Goal: Task Accomplishment & Management: Complete application form

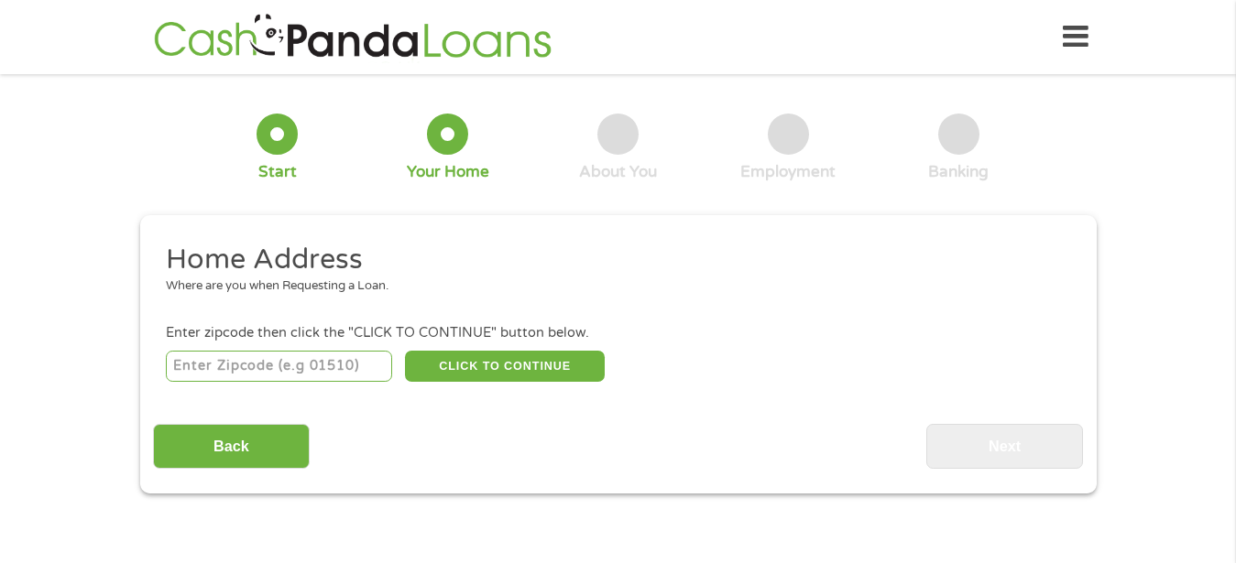
click at [278, 371] on input "number" at bounding box center [279, 366] width 226 height 31
type input "48197"
click at [464, 375] on button "CLICK TO CONTINUE" at bounding box center [505, 366] width 200 height 31
type input "48197"
type input "Ypsilanti"
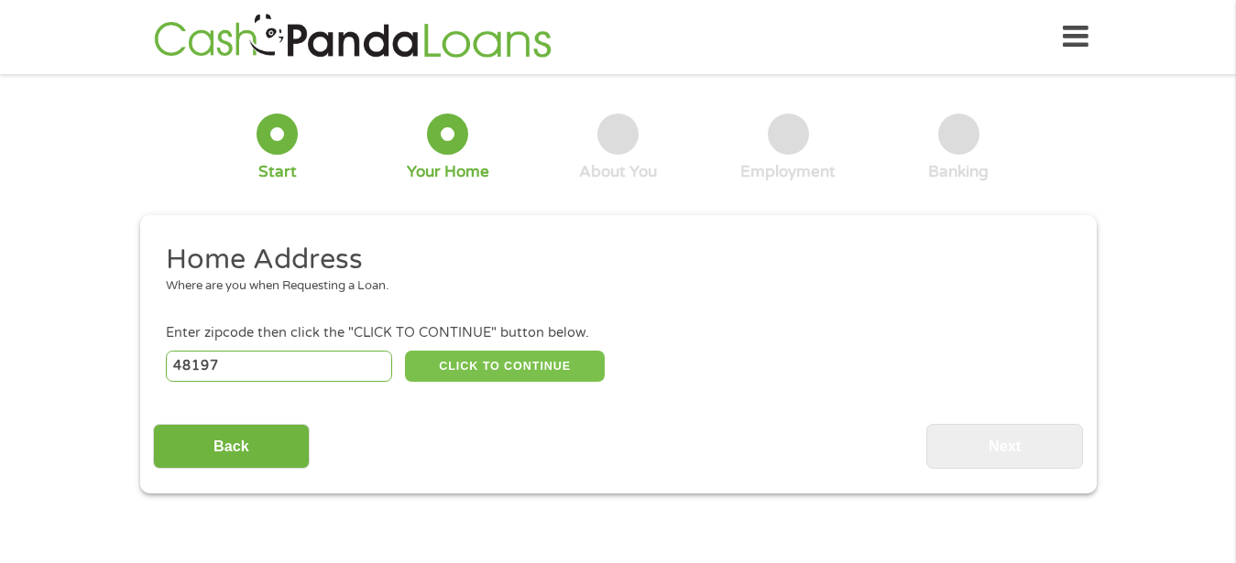
select select "[US_STATE]"
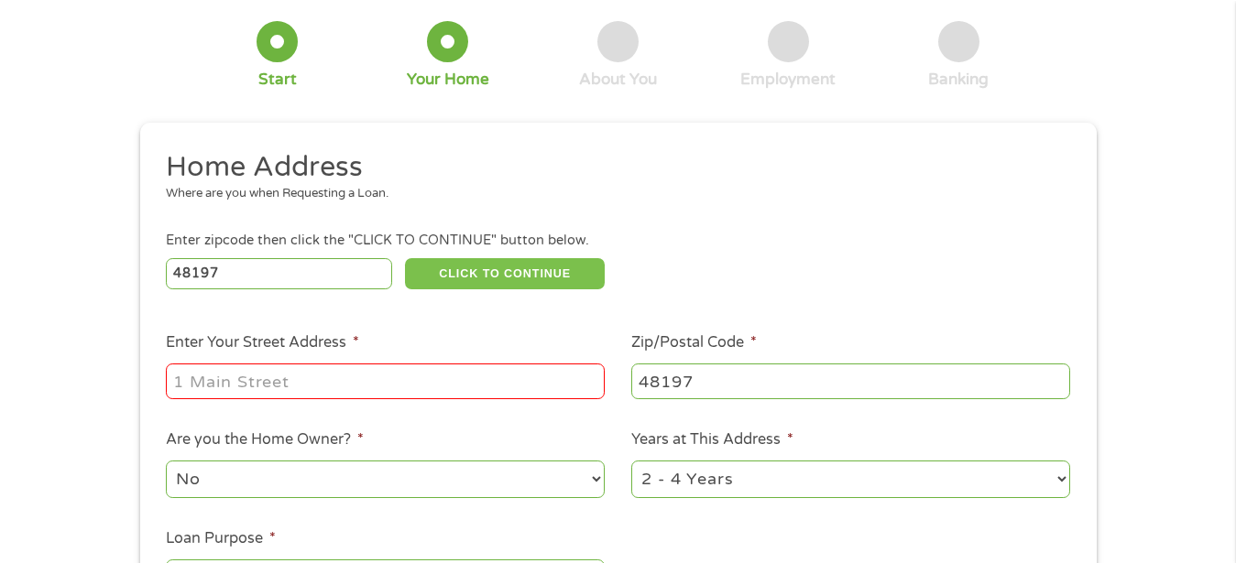
scroll to position [93, 0]
click at [210, 390] on input "Enter Your Street Address *" at bounding box center [385, 380] width 439 height 35
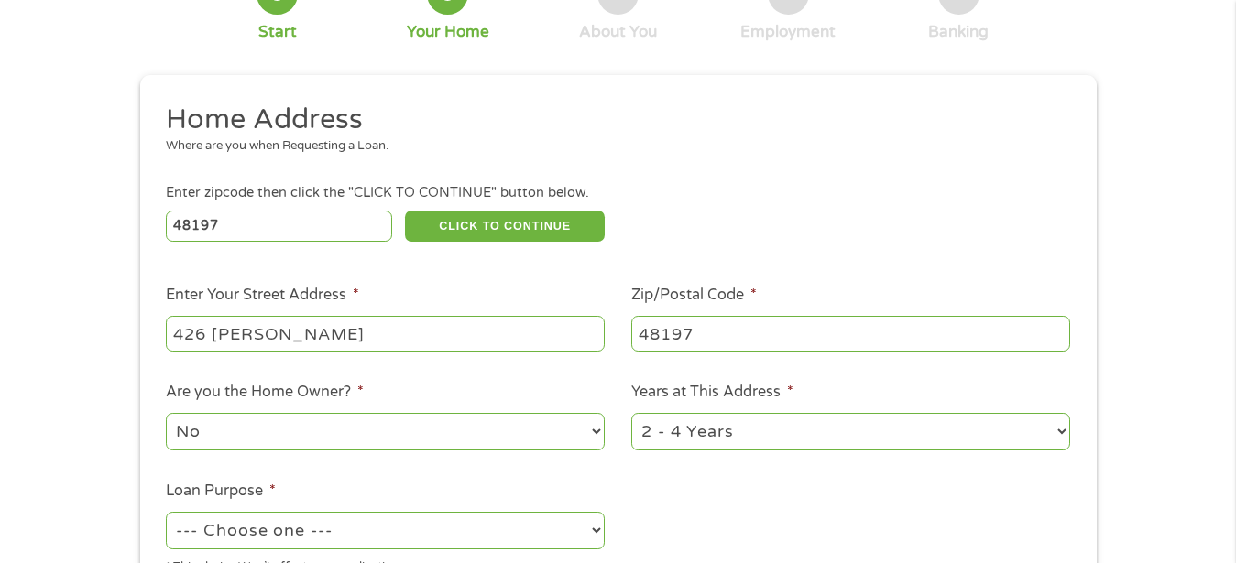
scroll to position [187, 0]
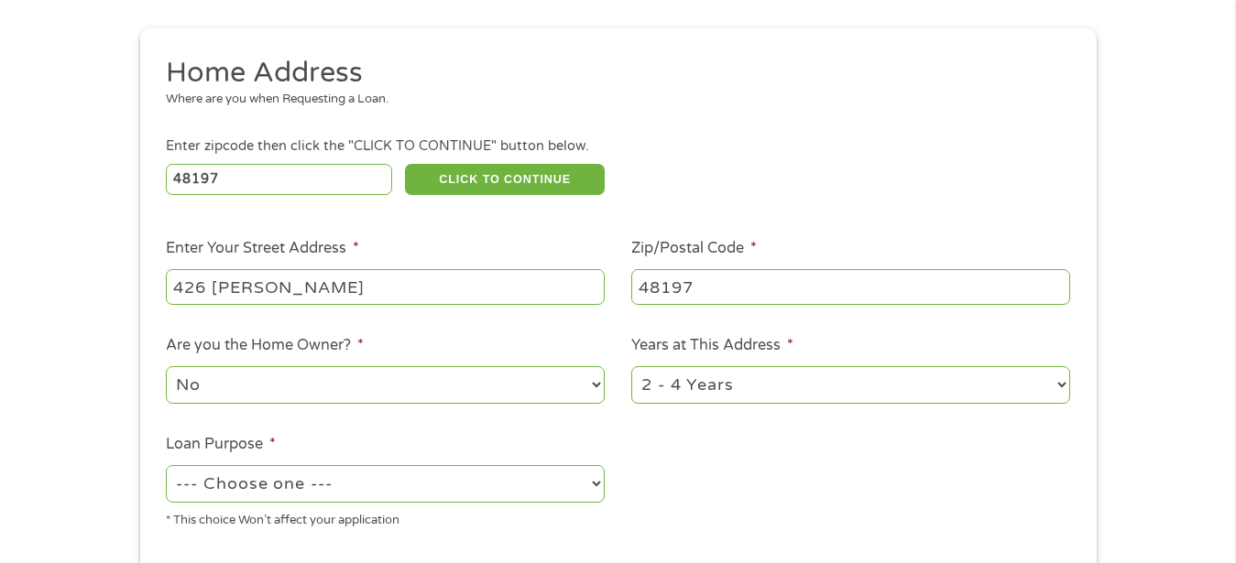
type input "426 [PERSON_NAME]"
click at [166, 366] on select "No Yes" at bounding box center [385, 385] width 439 height 38
select select "yes"
click option "Yes" at bounding box center [0, 0] width 0 height 0
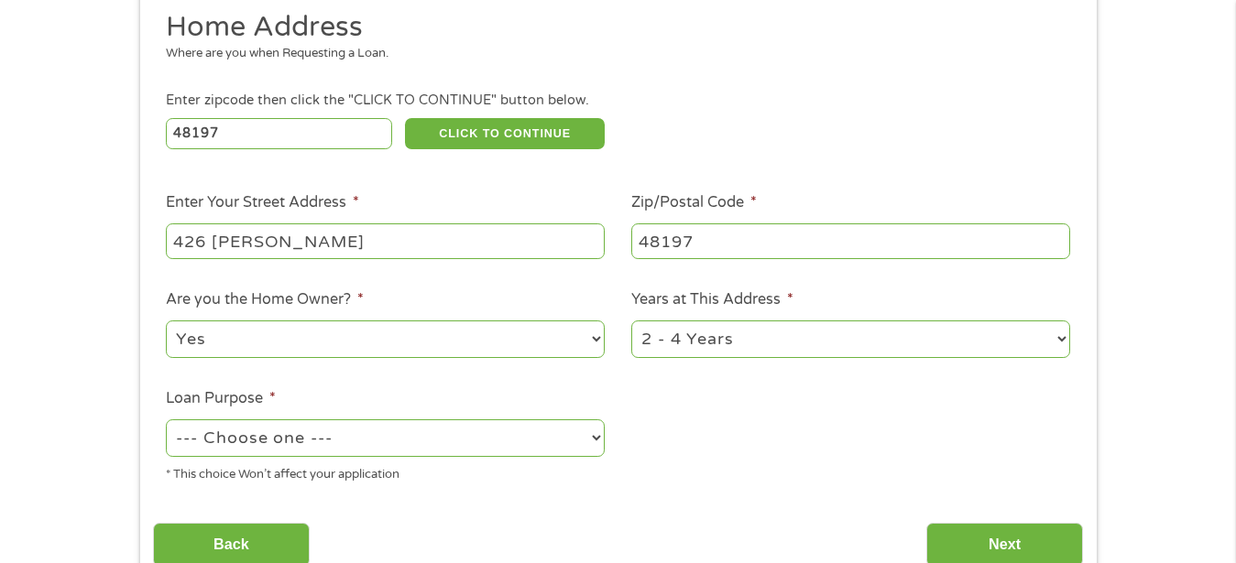
scroll to position [280, 0]
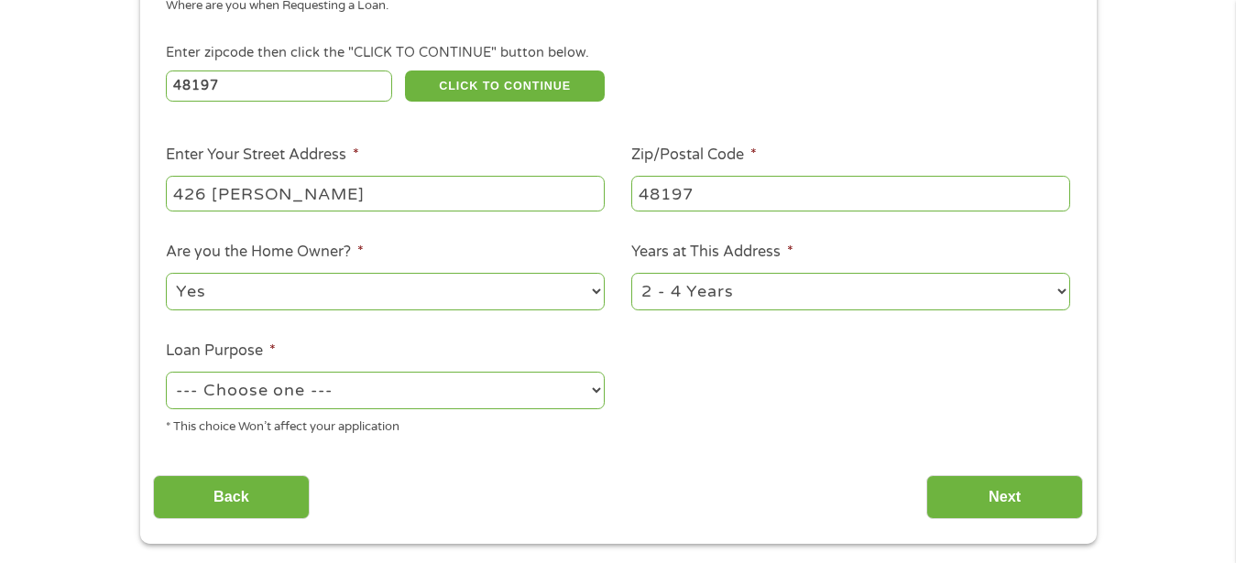
click at [166, 372] on select "--- Choose one --- Pay Bills Debt Consolidation Home Improvement Major Purchase…" at bounding box center [385, 391] width 439 height 38
select select "other"
click option "Other" at bounding box center [0, 0] width 0 height 0
click at [990, 501] on input "Next" at bounding box center [1004, 497] width 157 height 45
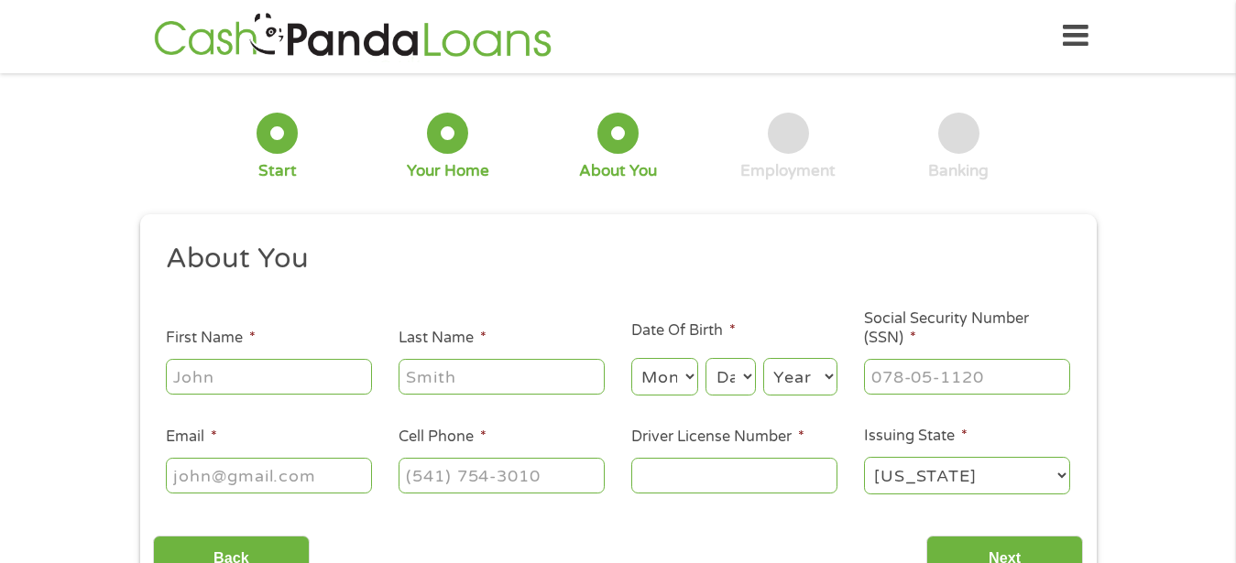
scroll to position [0, 0]
click at [250, 380] on input "First Name *" at bounding box center [269, 377] width 206 height 35
type input "a"
type input "[PERSON_NAME]"
type input "Holland"
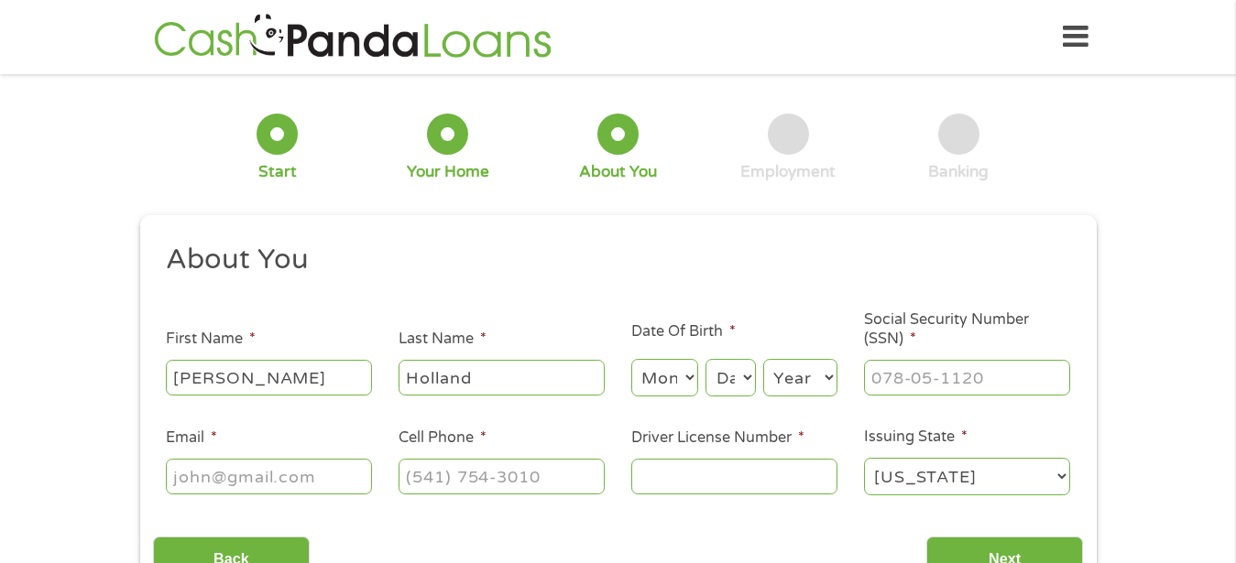
type input "[PERSON_NAME][EMAIL_ADDRESS][DOMAIN_NAME]"
click at [554, 482] on input "[PHONE_NUMBER]" at bounding box center [501, 476] width 206 height 35
type input "(___) ___-____"
click at [662, 472] on input "Driver License Number *" at bounding box center [734, 476] width 206 height 35
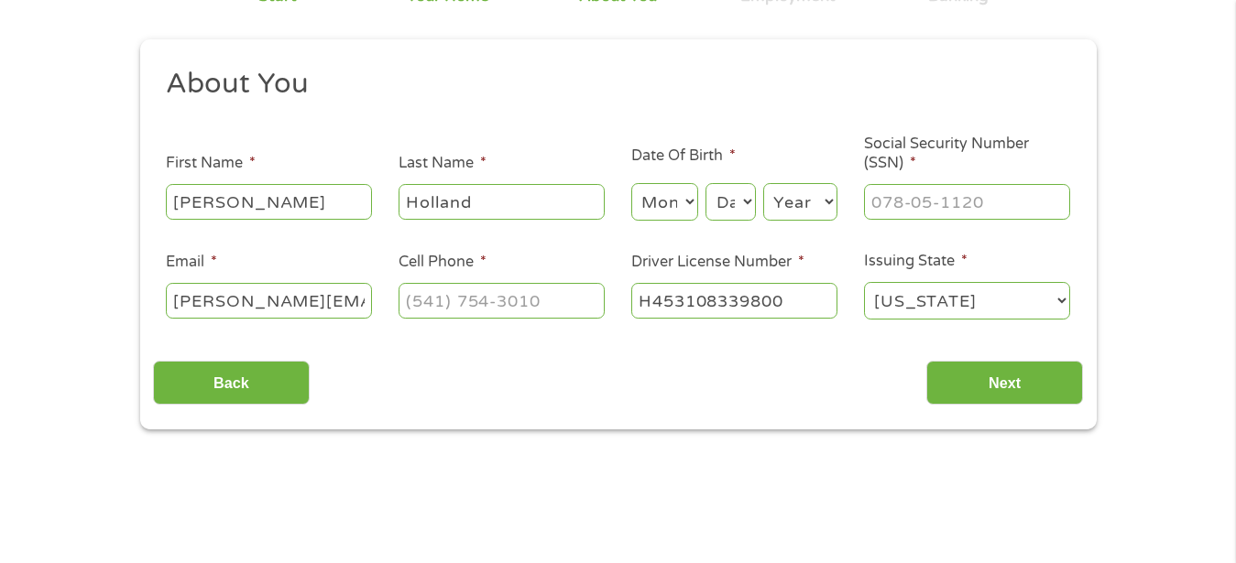
scroll to position [187, 0]
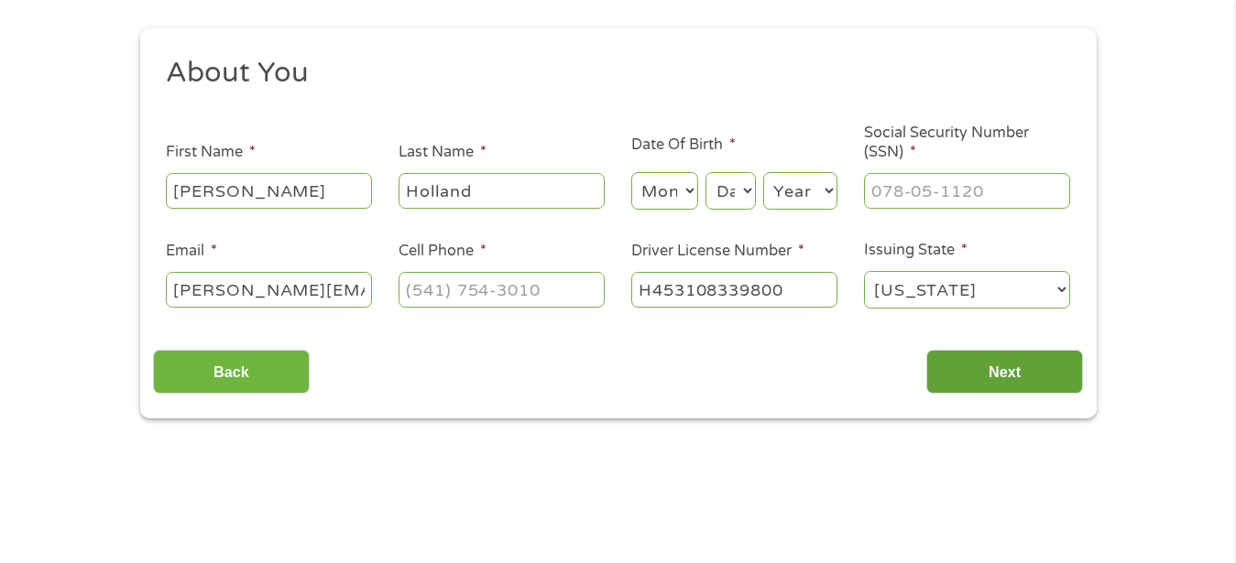
type input "H453108339800"
click at [1020, 371] on input "Next" at bounding box center [1004, 372] width 157 height 45
type input "___-__-____"
click at [996, 192] on input "___-__-____" at bounding box center [967, 190] width 206 height 35
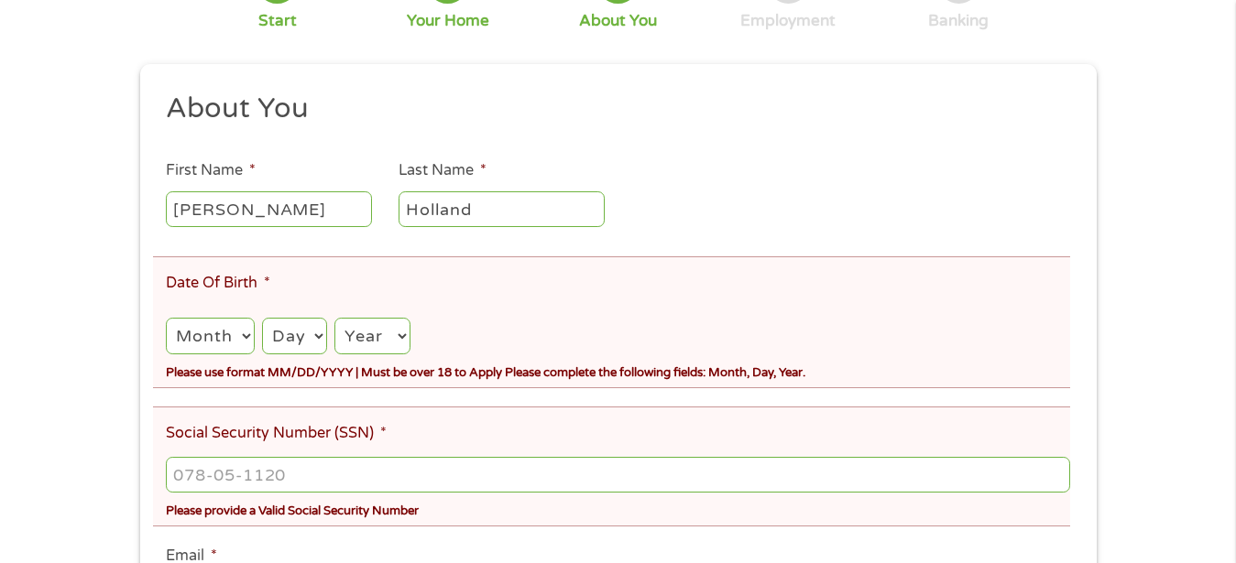
scroll to position [280, 0]
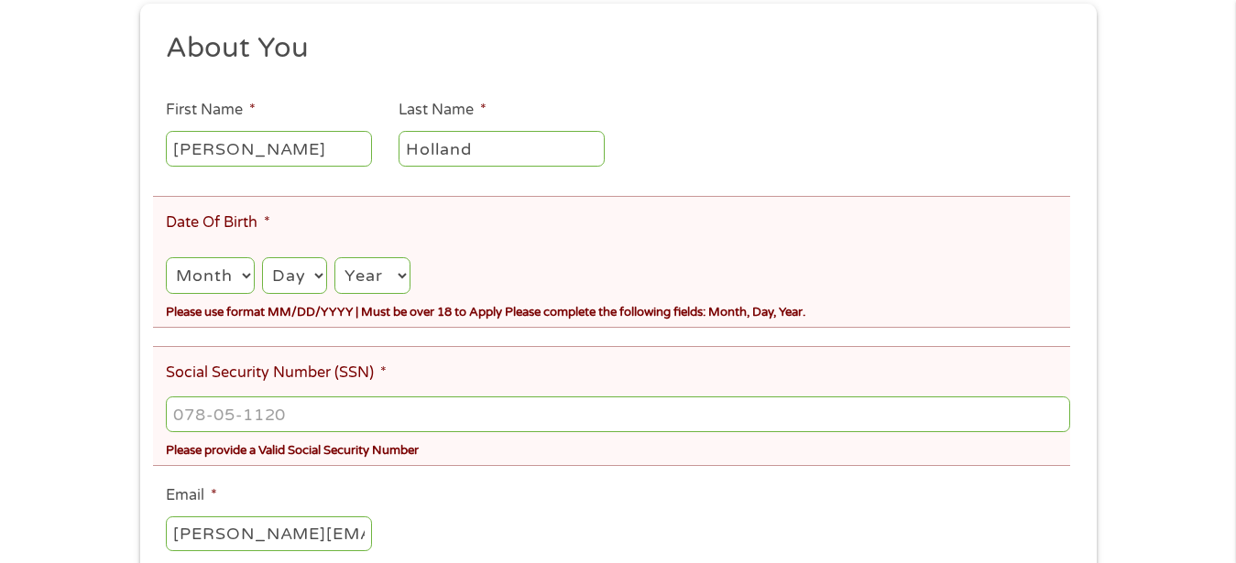
click at [166, 257] on select "Month 1 2 3 4 5 6 7 8 9 10 11 12" at bounding box center [210, 276] width 88 height 38
select select "10"
click option "10" at bounding box center [0, 0] width 0 height 0
click at [262, 257] on select "Day 1 2 3 4 5 6 7 8 9 10 11 12 13 14 15 16 17 18 19 20 21 22 23 24 25 26 27 28 …" at bounding box center [294, 276] width 65 height 38
select select "17"
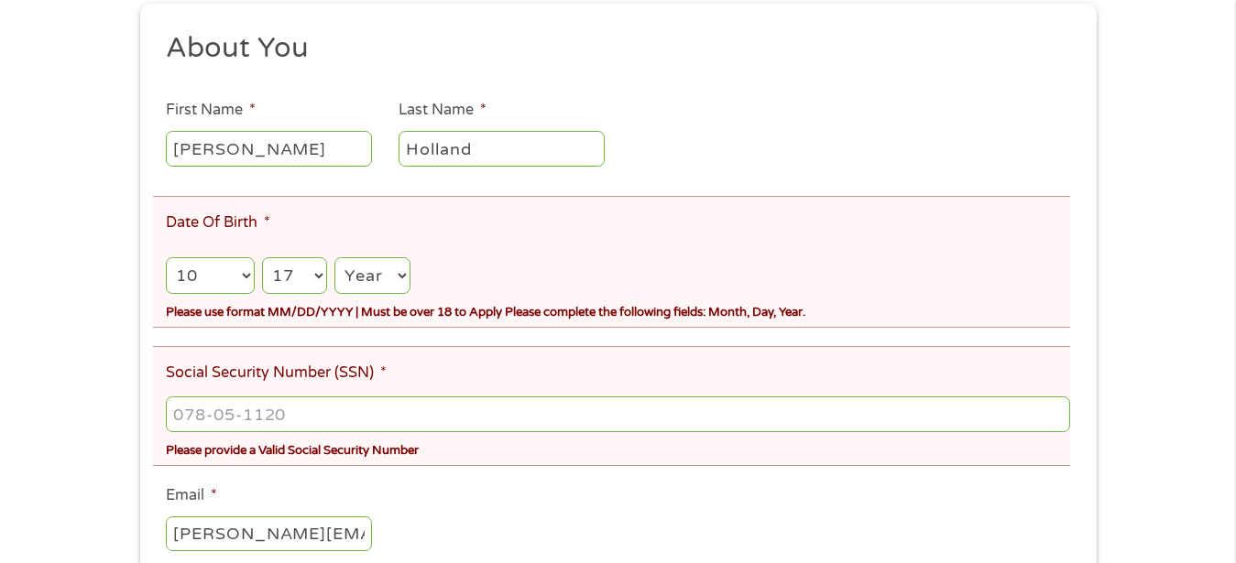
click option "17" at bounding box center [0, 0] width 0 height 0
click at [334, 257] on select "Year [DATE] 2006 2005 2004 2003 2002 2001 2000 1999 1998 1997 1996 1995 1994 19…" at bounding box center [371, 276] width 75 height 38
select select "1948"
click option "1948" at bounding box center [0, 0] width 0 height 0
click at [303, 420] on input "___-__-____" at bounding box center [617, 414] width 903 height 35
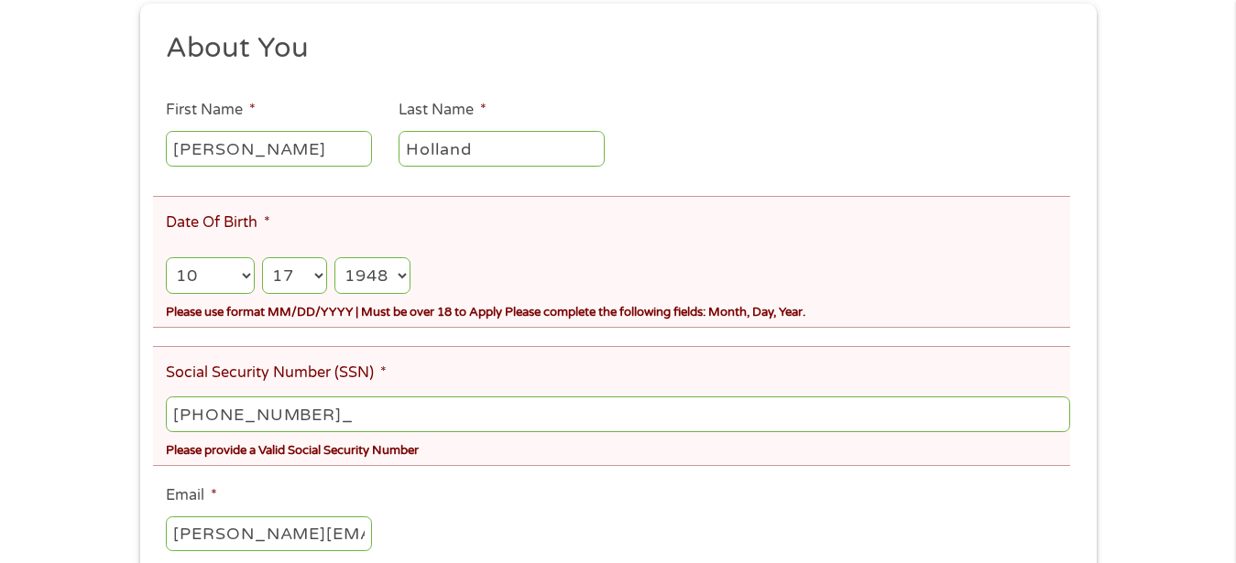
type input "365-48-7822"
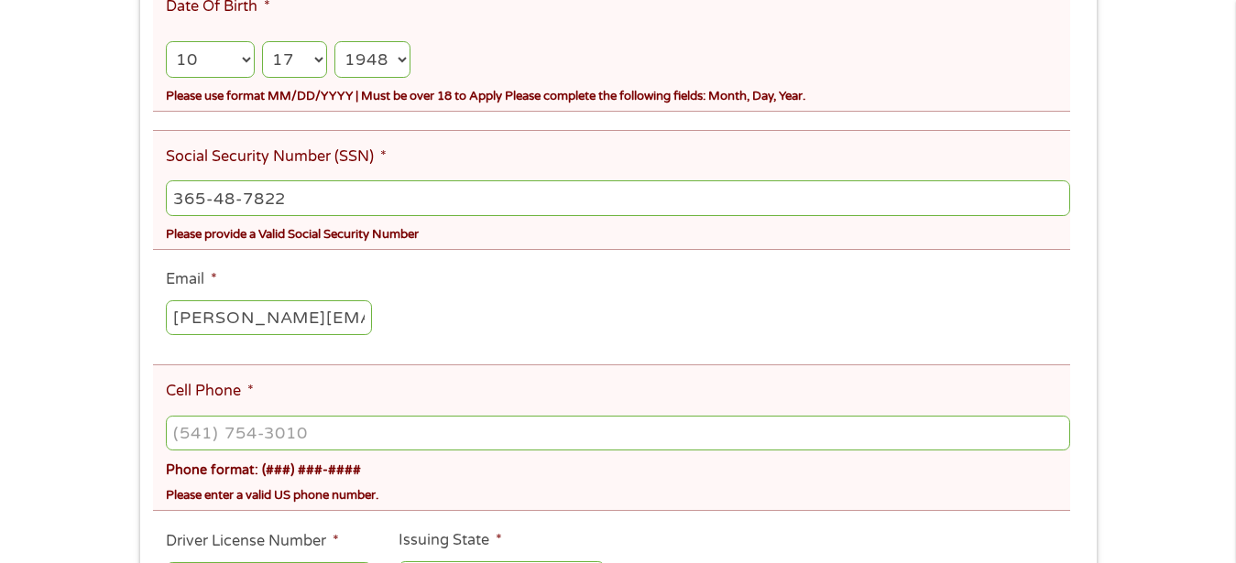
scroll to position [561, 0]
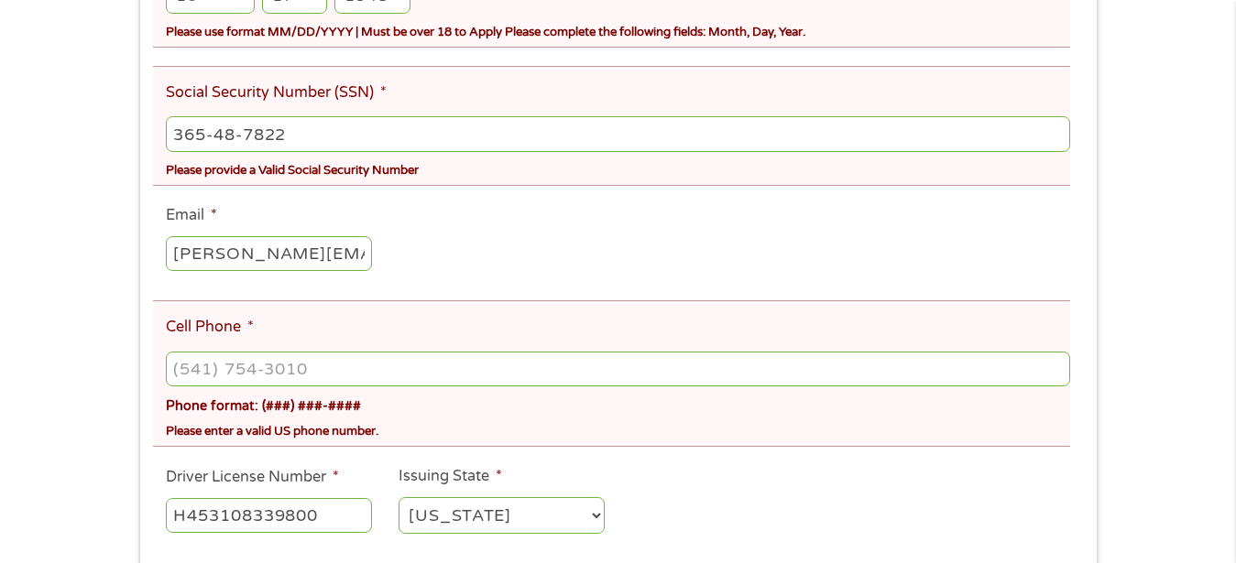
type input "(___) ___-____"
click at [324, 372] on input "(___) ___-____" at bounding box center [617, 369] width 903 height 35
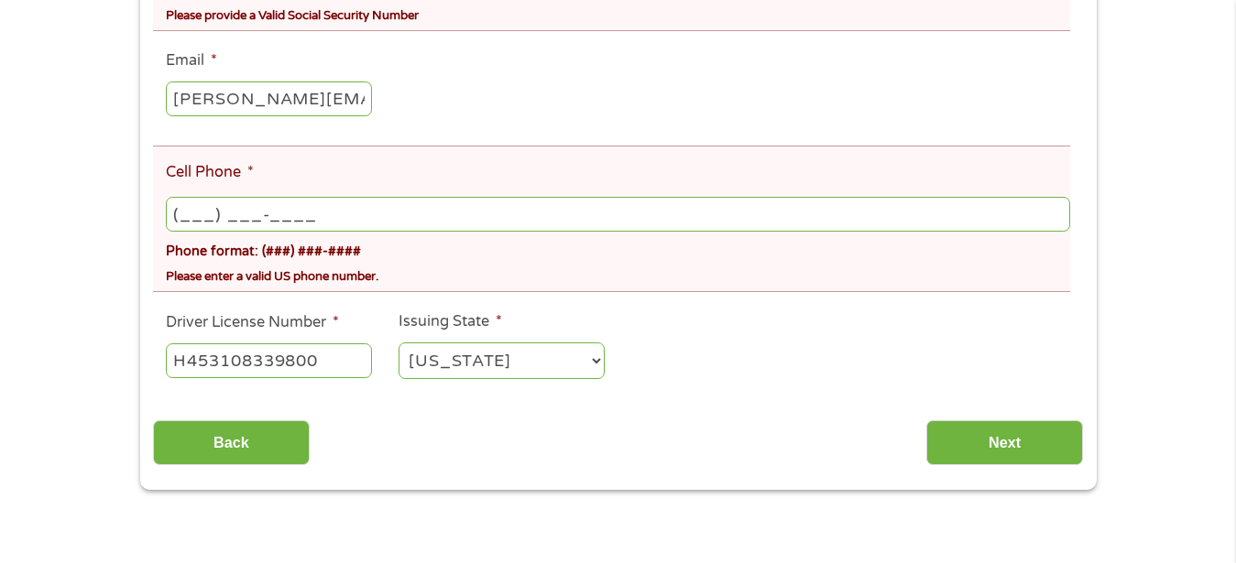
scroll to position [747, 0]
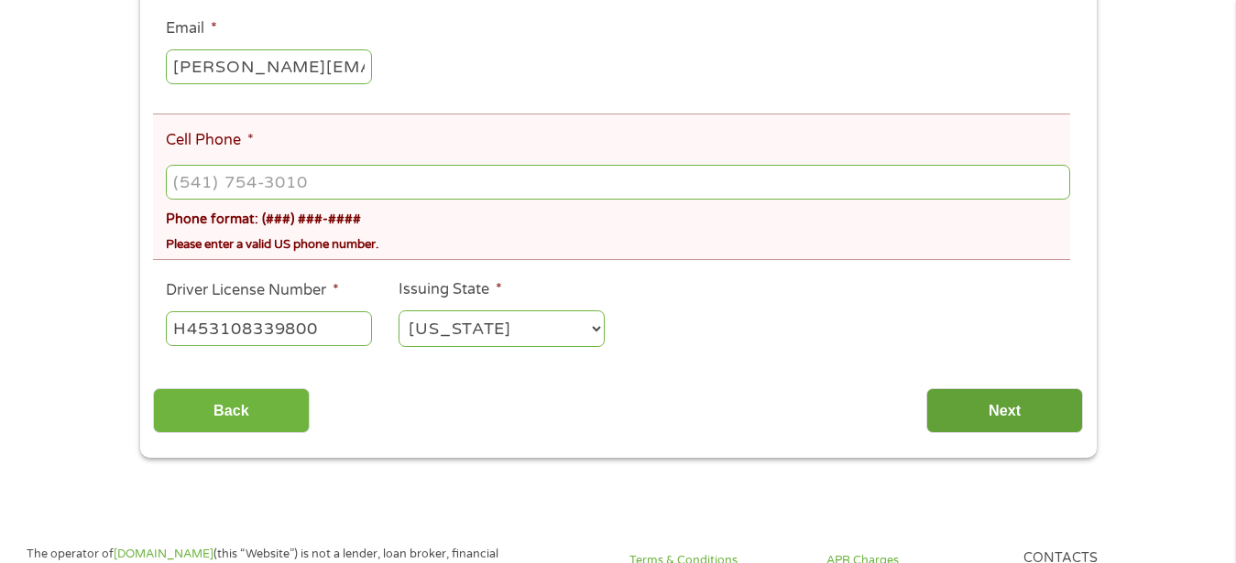
click at [998, 414] on input "Next" at bounding box center [1004, 410] width 157 height 45
type input "(___) ___-____"
click at [312, 182] on input "(___) ___-____" at bounding box center [617, 182] width 903 height 35
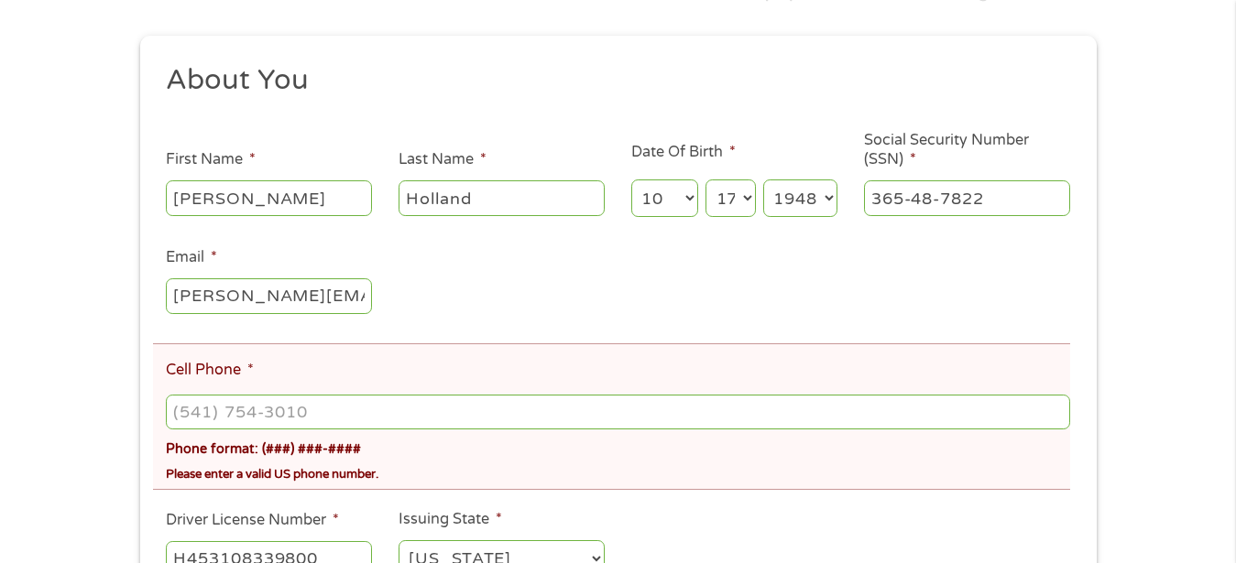
scroll to position [280, 0]
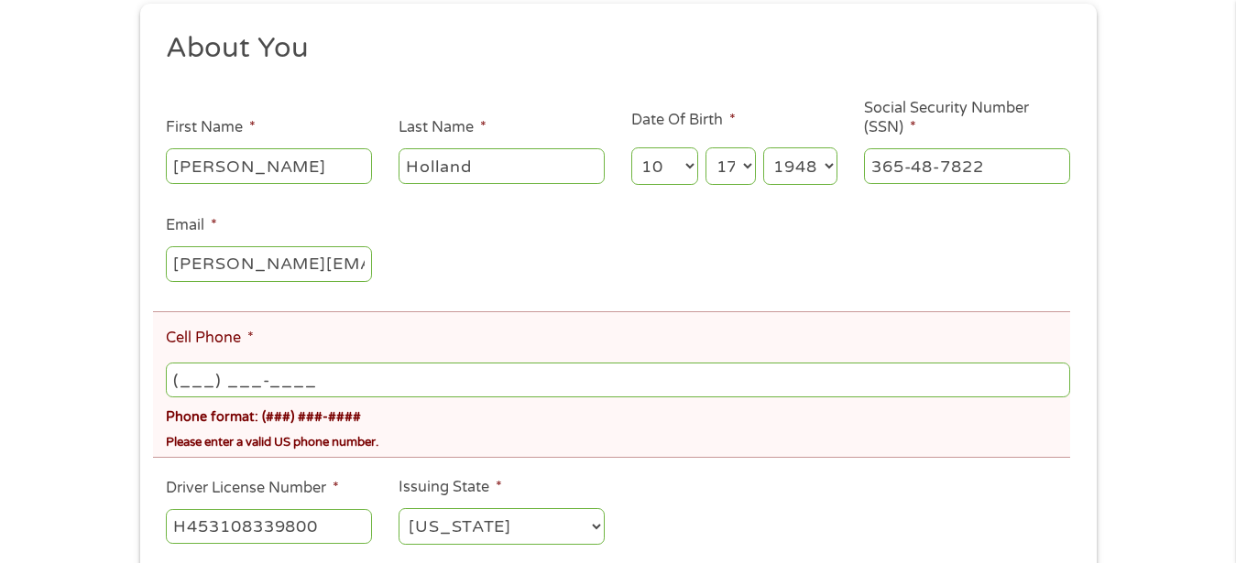
click at [324, 381] on input "(___) ___-____" at bounding box center [617, 380] width 903 height 35
type input "[PHONE_NUMBER]"
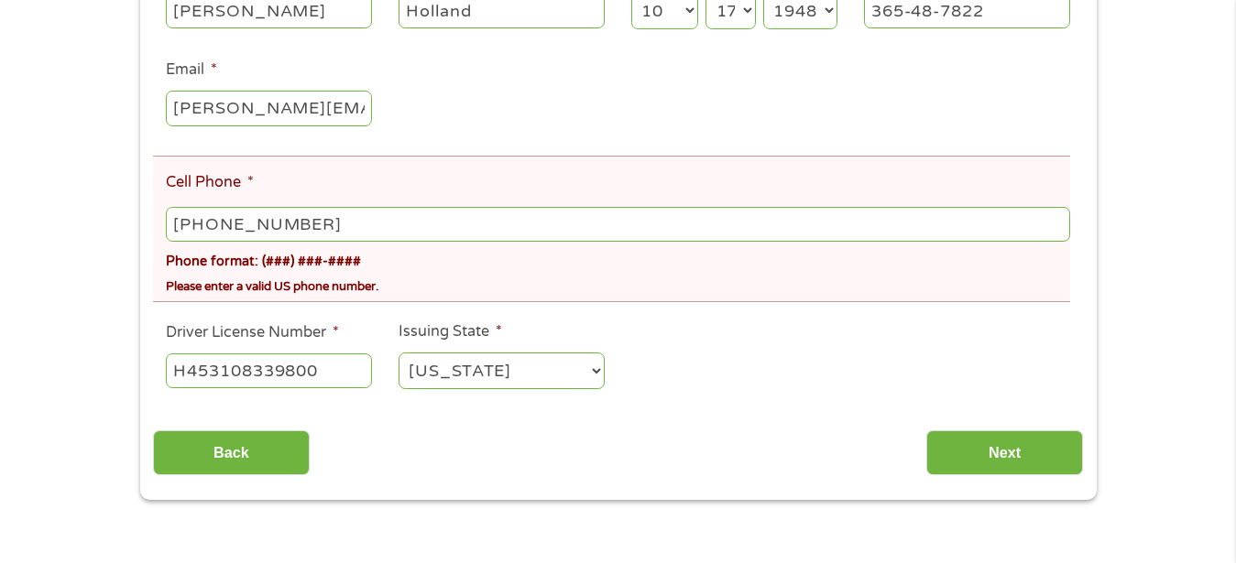
scroll to position [467, 0]
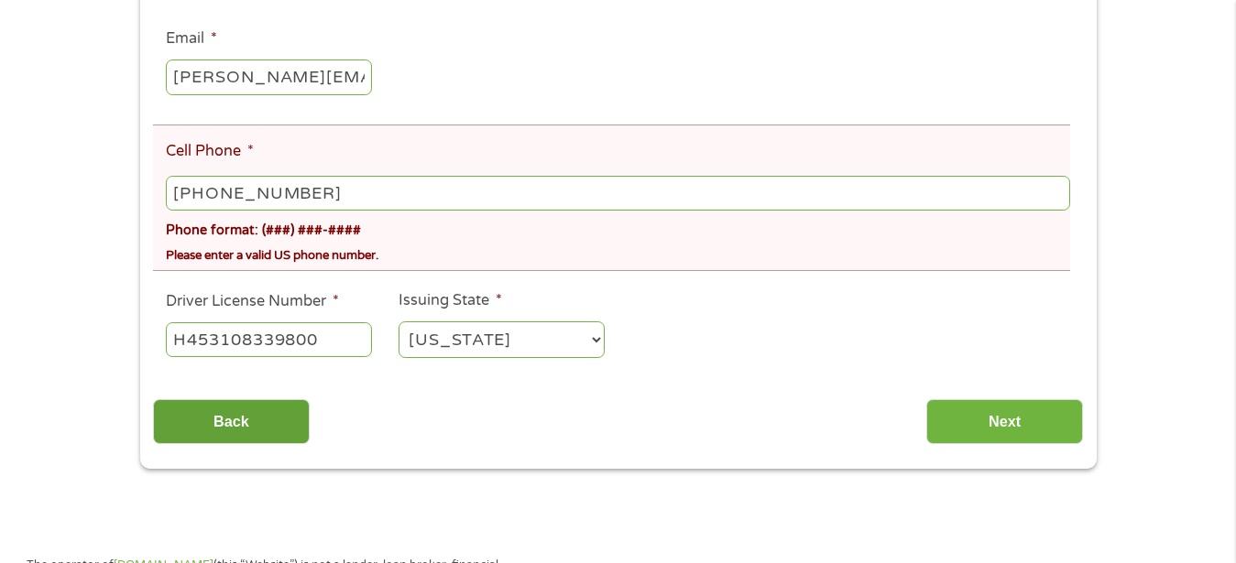
click at [233, 420] on input "Back" at bounding box center [231, 421] width 157 height 45
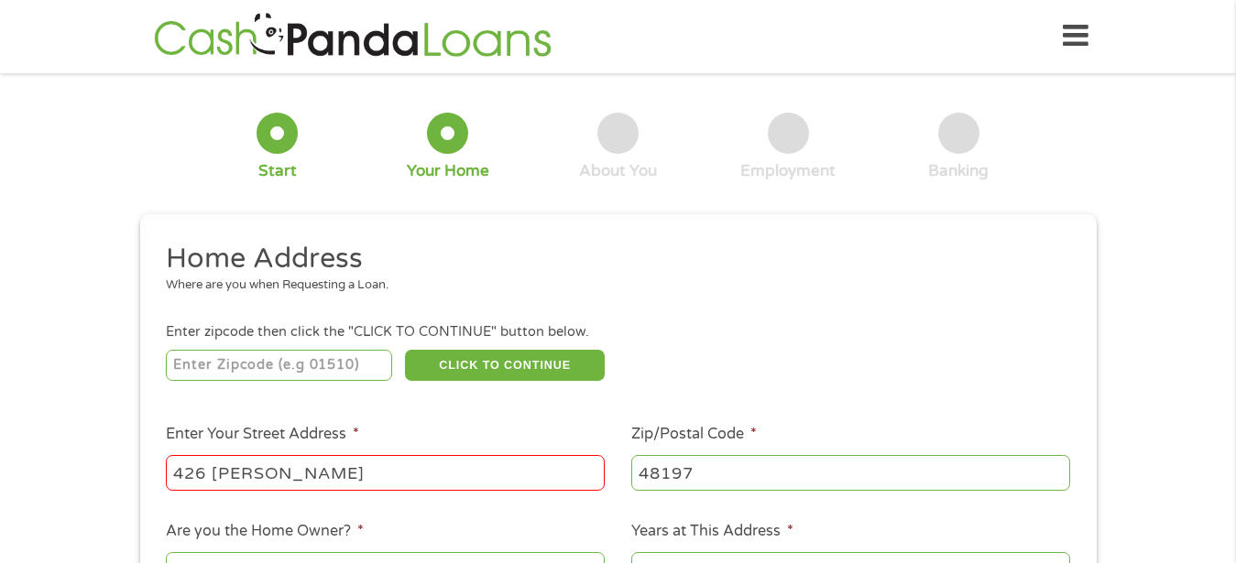
scroll to position [0, 0]
click at [305, 476] on input "426 [PERSON_NAME]" at bounding box center [385, 473] width 439 height 35
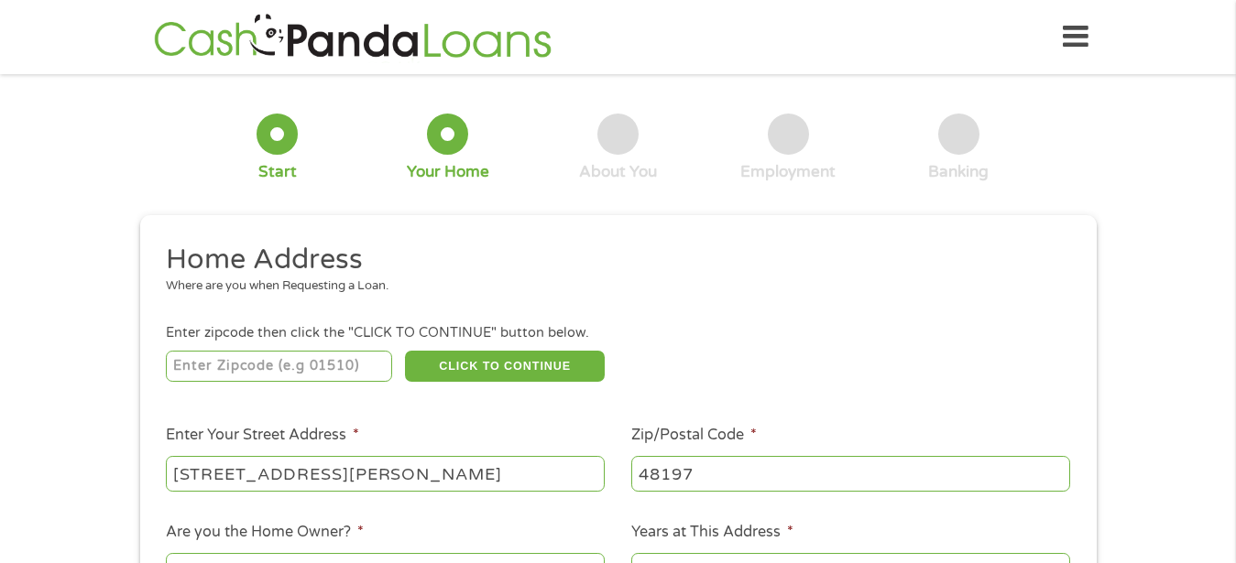
type input "[STREET_ADDRESS][PERSON_NAME]"
click at [202, 368] on input "number" at bounding box center [279, 366] width 226 height 31
type input "48197"
click at [530, 367] on button "CLICK TO CONTINUE" at bounding box center [505, 366] width 200 height 31
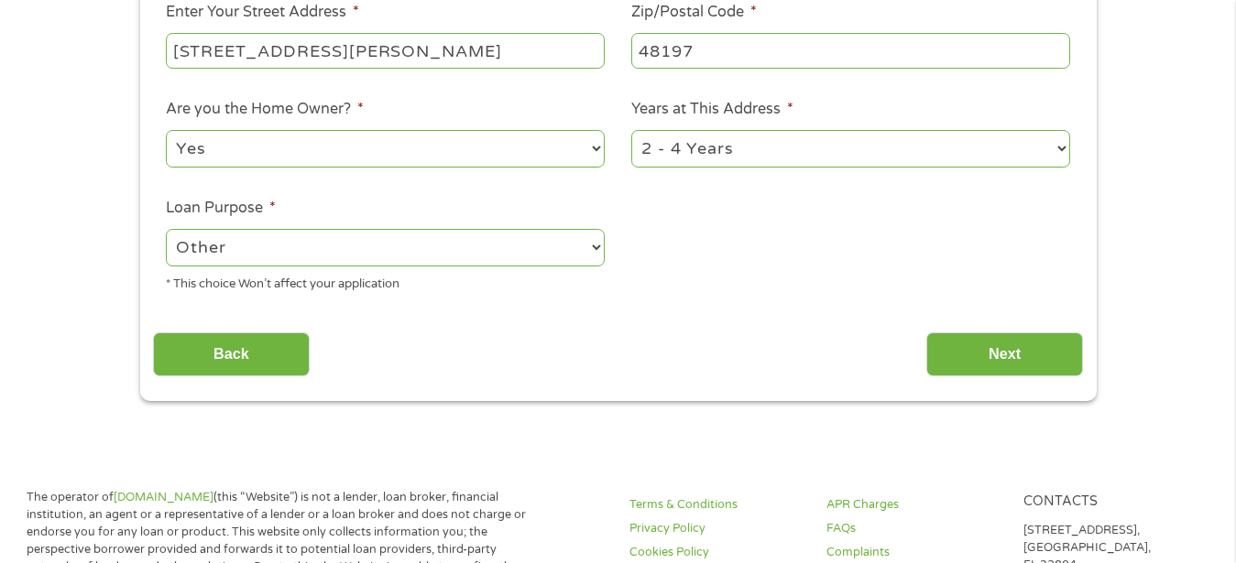
scroll to position [467, 0]
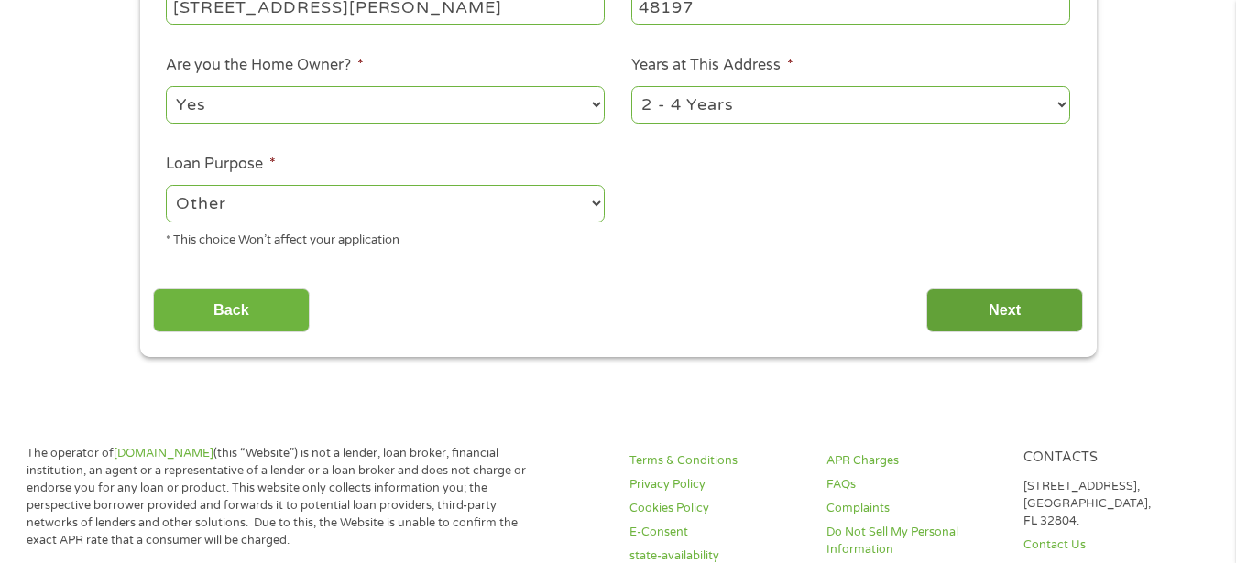
click at [1001, 315] on input "Next" at bounding box center [1004, 311] width 157 height 45
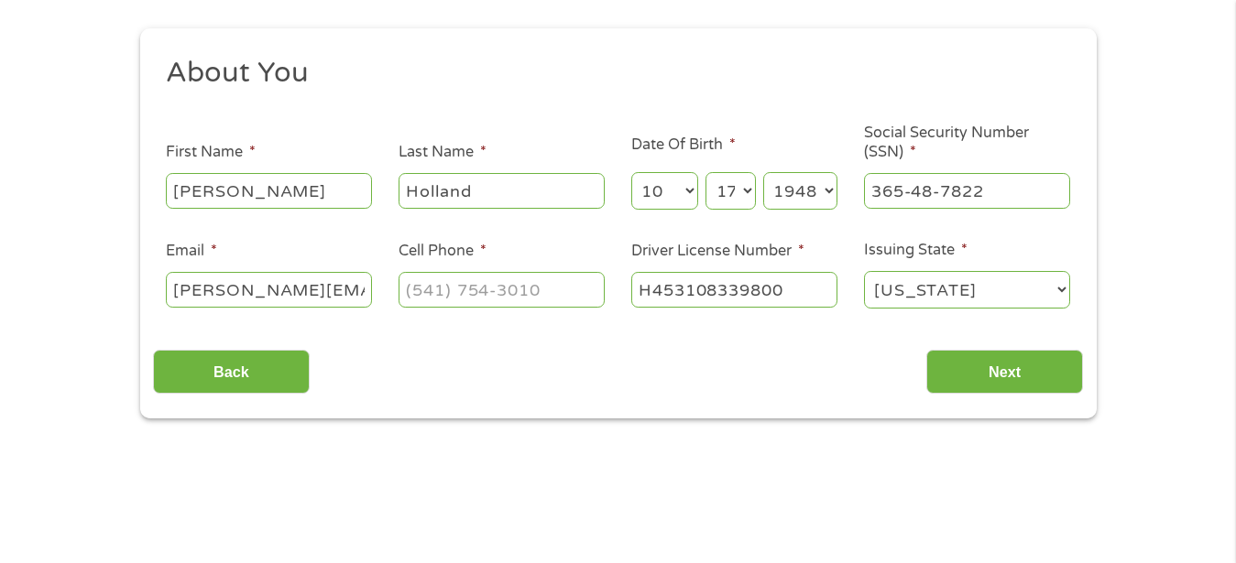
scroll to position [280, 0]
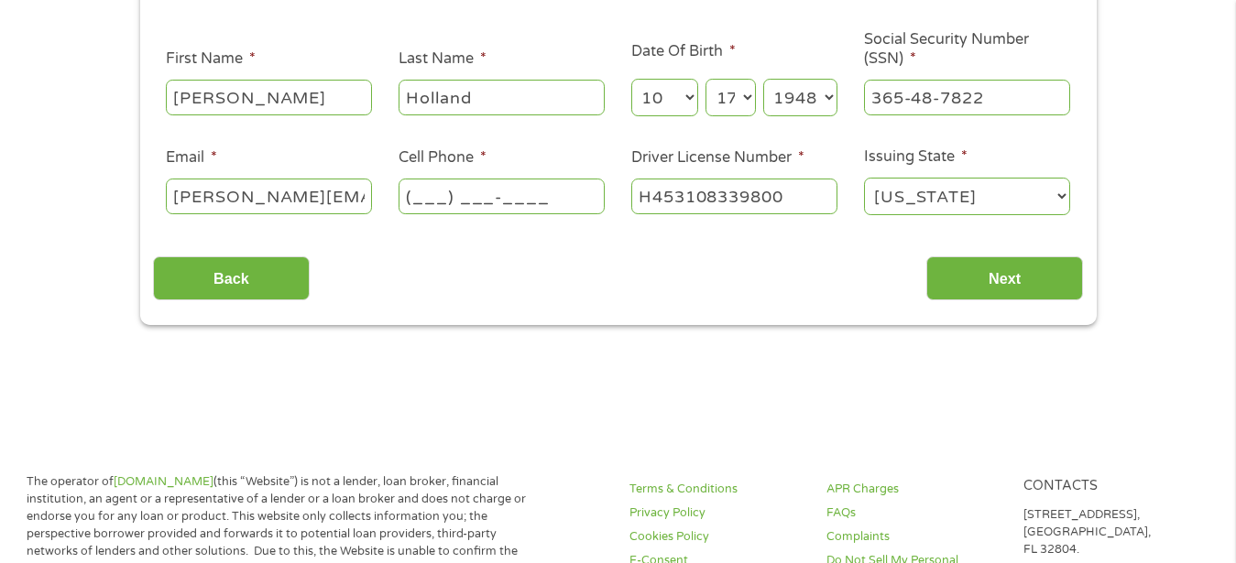
click at [560, 194] on input "(___) ___-____" at bounding box center [501, 196] width 206 height 35
type input "[PHONE_NUMBER]"
click at [1001, 285] on input "Next" at bounding box center [1004, 278] width 157 height 45
click at [994, 274] on input "Next" at bounding box center [1004, 278] width 157 height 45
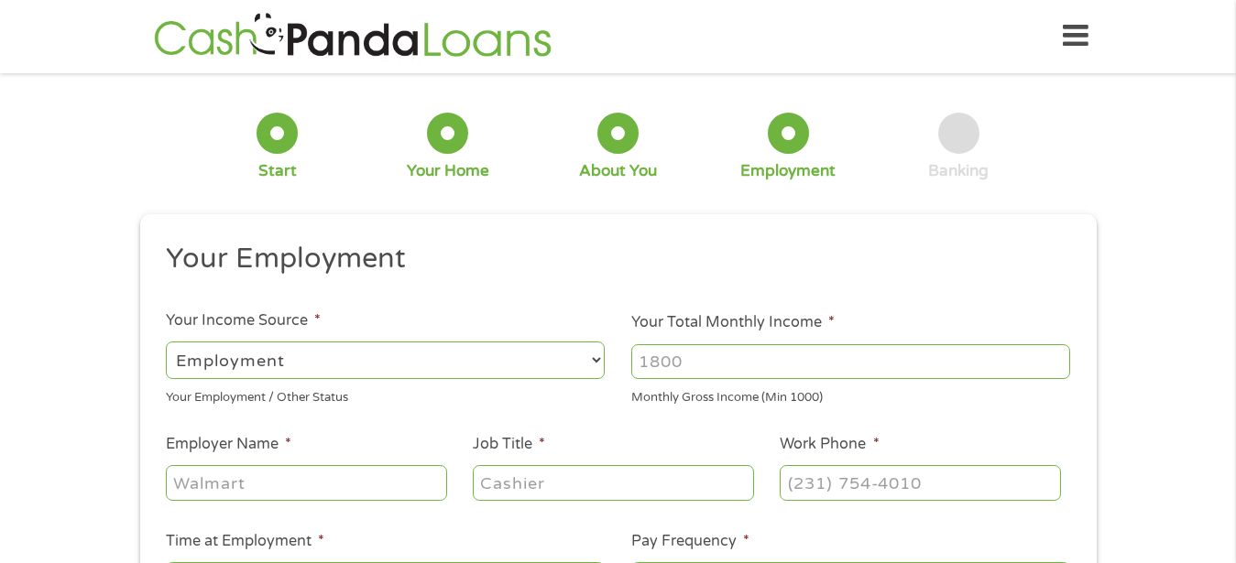
scroll to position [0, 0]
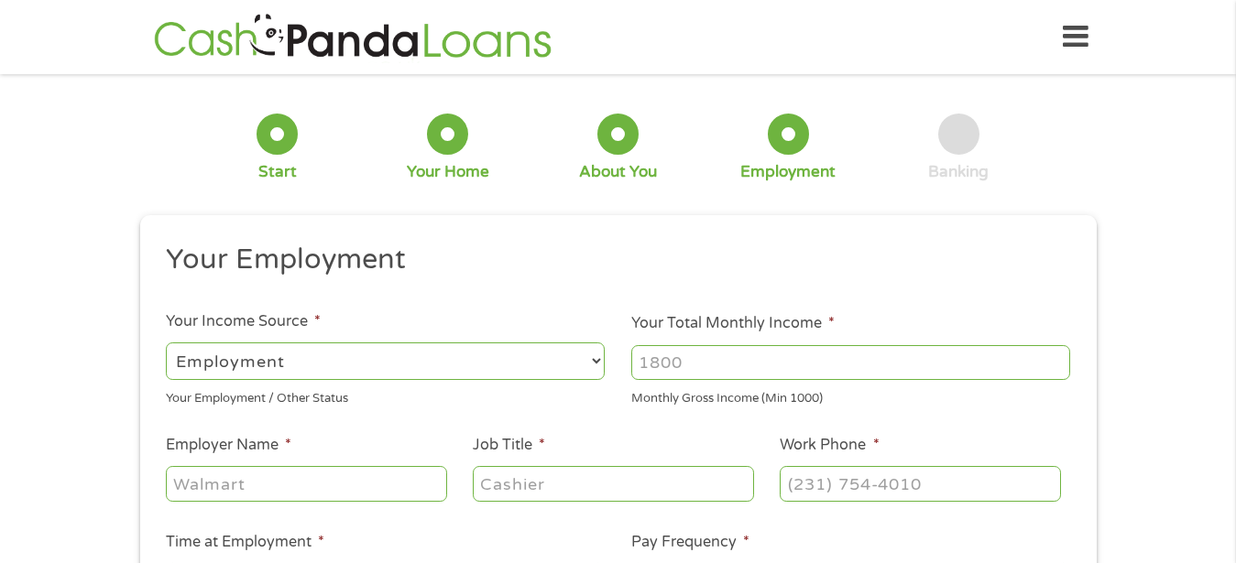
click at [700, 360] on input "Your Total Monthly Income *" at bounding box center [850, 362] width 439 height 35
type input "1325"
type input "1"
click at [166, 343] on select "--- Choose one --- Employment [DEMOGRAPHIC_DATA] Benefits" at bounding box center [385, 362] width 439 height 38
select select "benefits"
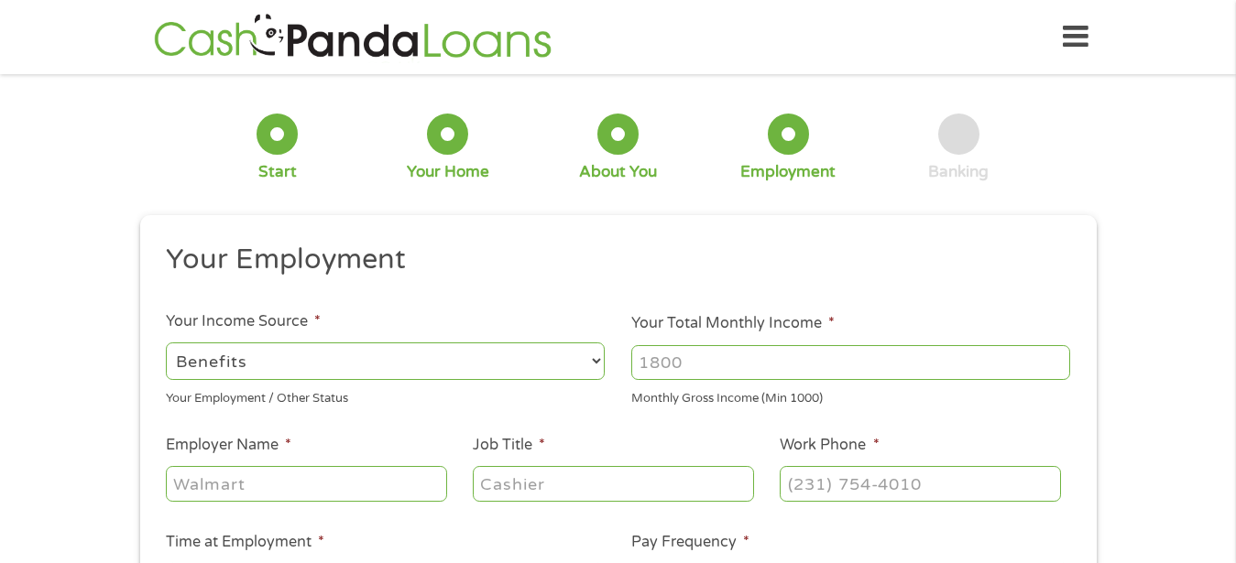
click option "Benefits" at bounding box center [0, 0] width 0 height 0
type input "Other"
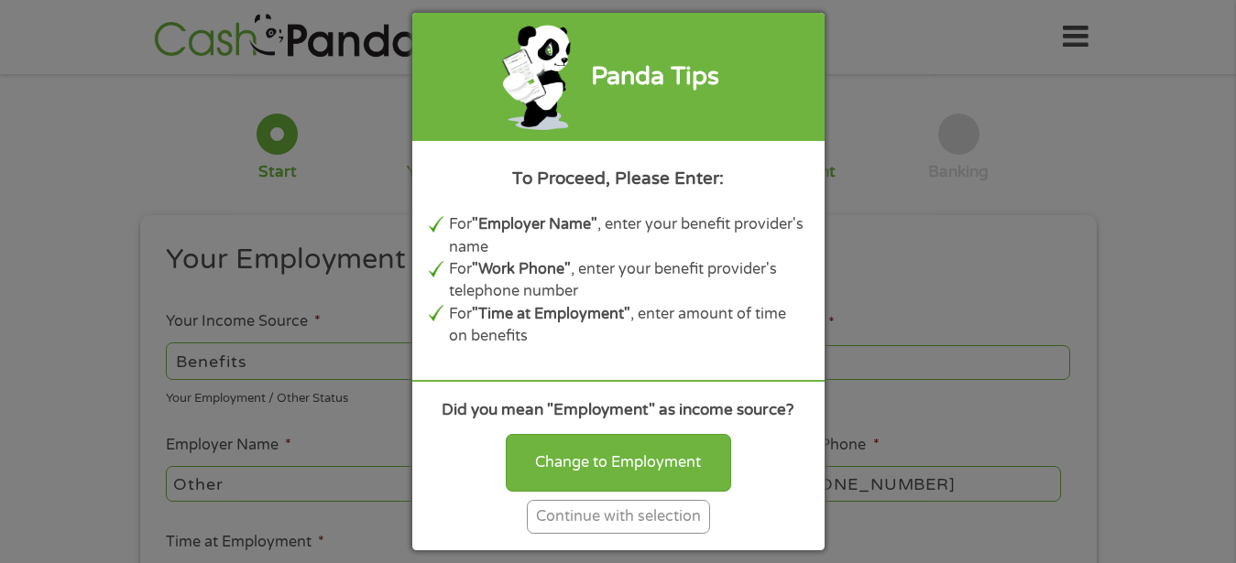
scroll to position [93, 0]
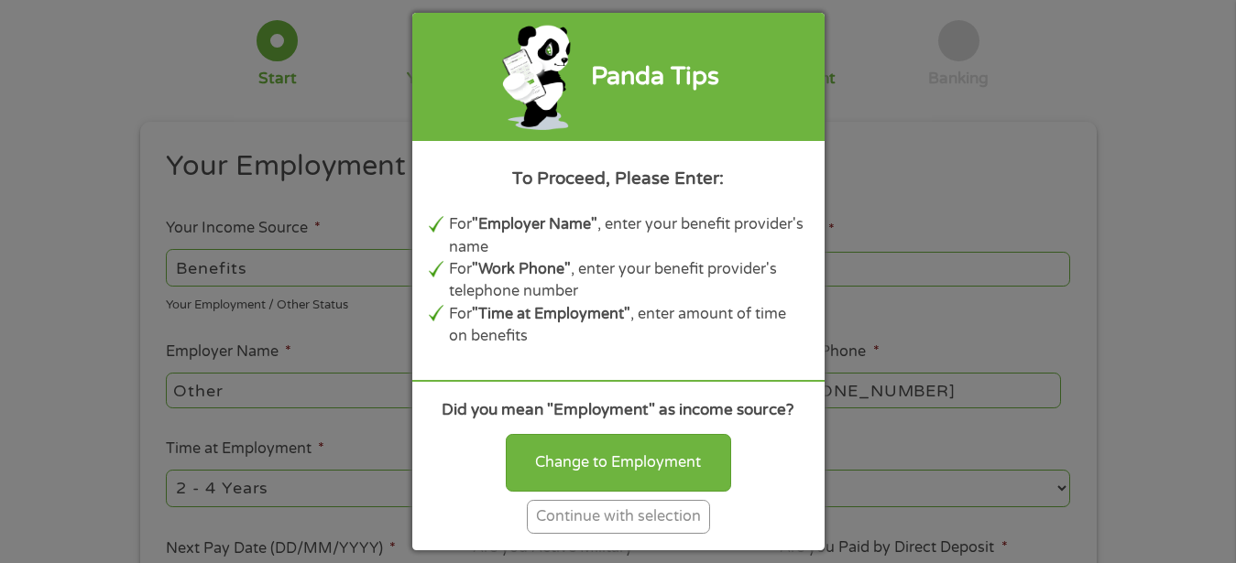
click at [1207, 405] on div "Panda Tips To Proceed, Please Enter: For "Employer Name" , enter your benefit p…" at bounding box center [618, 281] width 1236 height 563
click at [978, 120] on div "Panda Tips To Proceed, Please Enter: For "Employer Name" , enter your benefit p…" at bounding box center [618, 281] width 1236 height 563
click at [583, 524] on div "Continue with selection" at bounding box center [618, 517] width 183 height 34
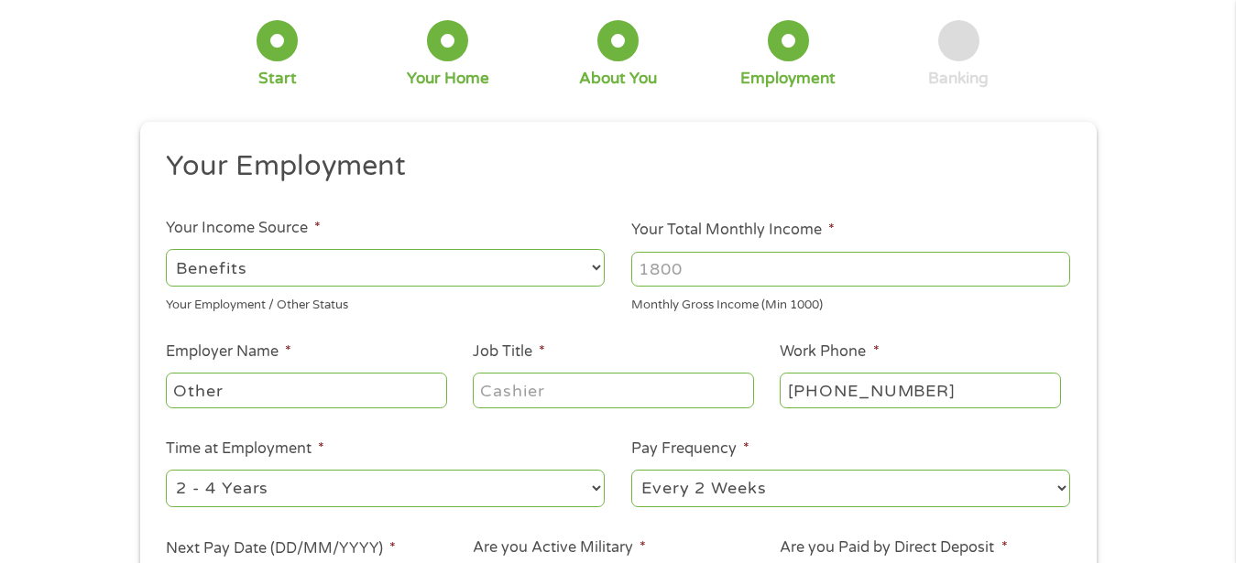
click at [311, 405] on input "Other" at bounding box center [306, 390] width 280 height 35
click at [1209, 427] on div "1 Start 2 Your Home 3 About You 4 Employment 5 Banking 6 This field is hidden w…" at bounding box center [618, 355] width 1236 height 723
click at [947, 390] on input "[PHONE_NUMBER]" at bounding box center [920, 390] width 280 height 35
type input "(___) ___-____"
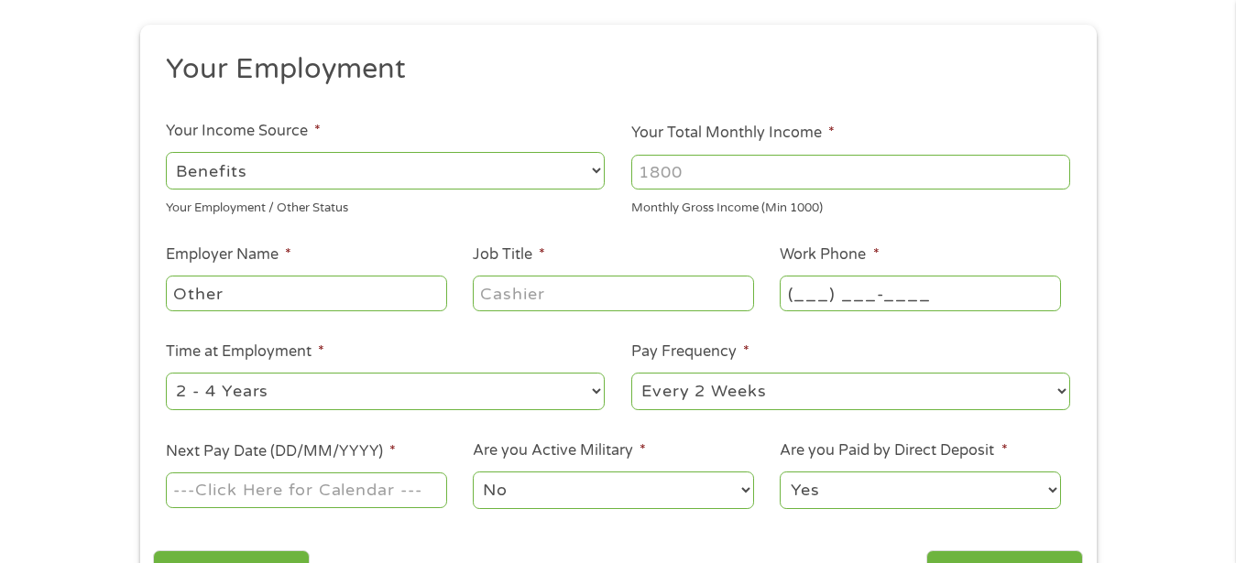
scroll to position [187, 0]
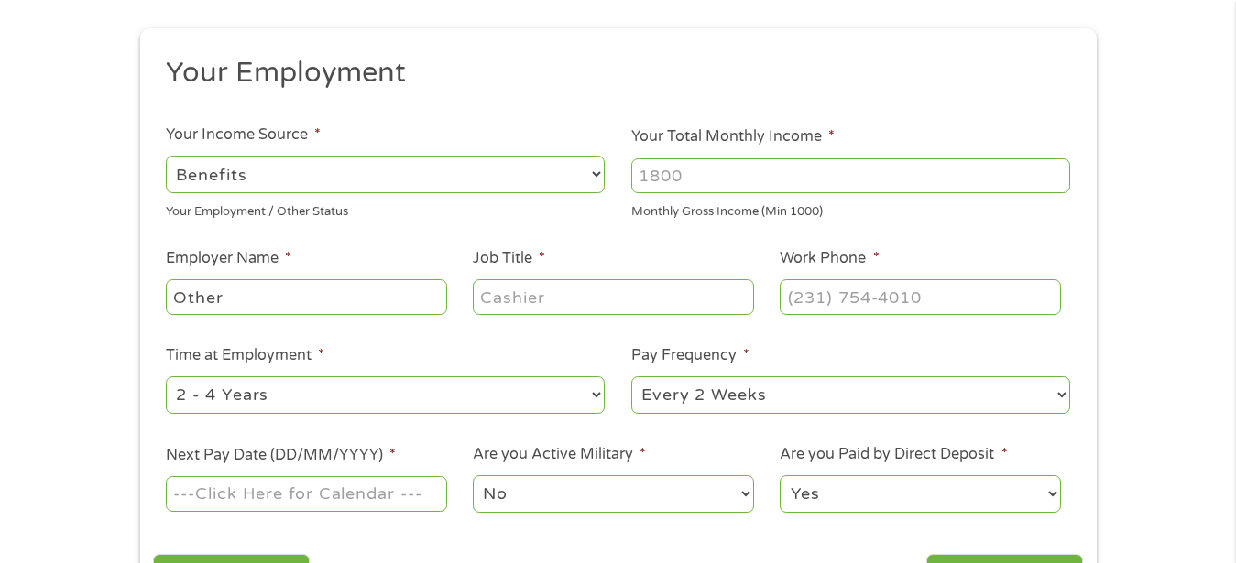
click at [166, 376] on select "--- Choose one --- 1 Year or less 1 - 2 Years 2 - 4 Years Over 4 Years" at bounding box center [385, 395] width 439 height 38
select select "60months"
click option "Over 4 Years" at bounding box center [0, 0] width 0 height 0
click at [631, 376] on select "--- Choose one --- Every 2 Weeks Every Week Monthly Semi-Monthly" at bounding box center [850, 395] width 439 height 38
select select "monthly"
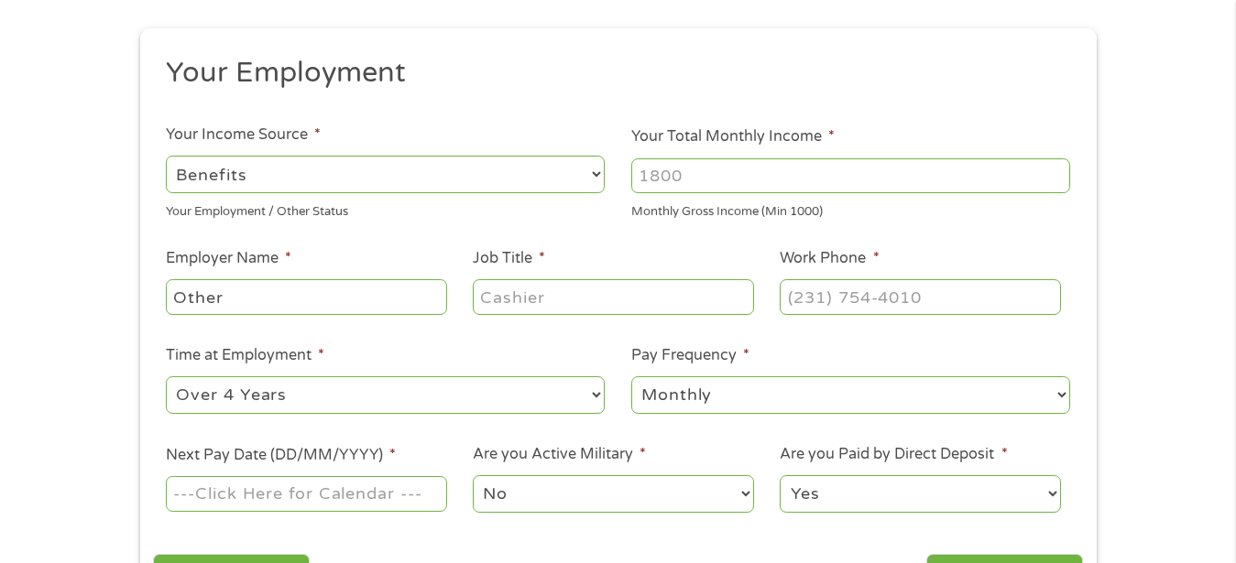
click option "Monthly" at bounding box center [0, 0] width 0 height 0
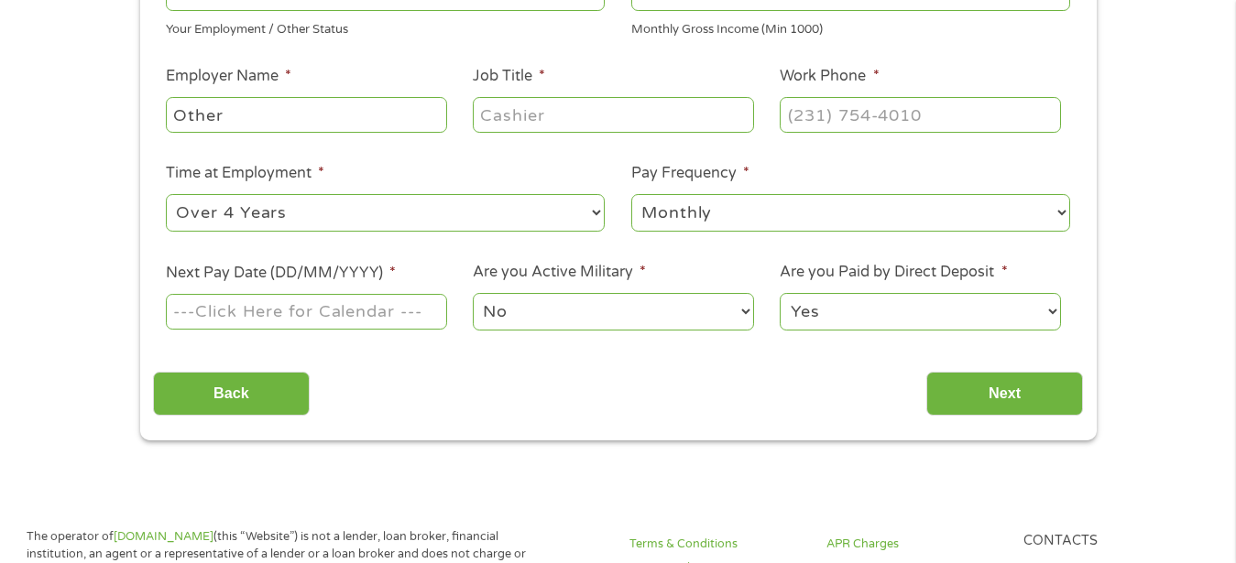
scroll to position [374, 0]
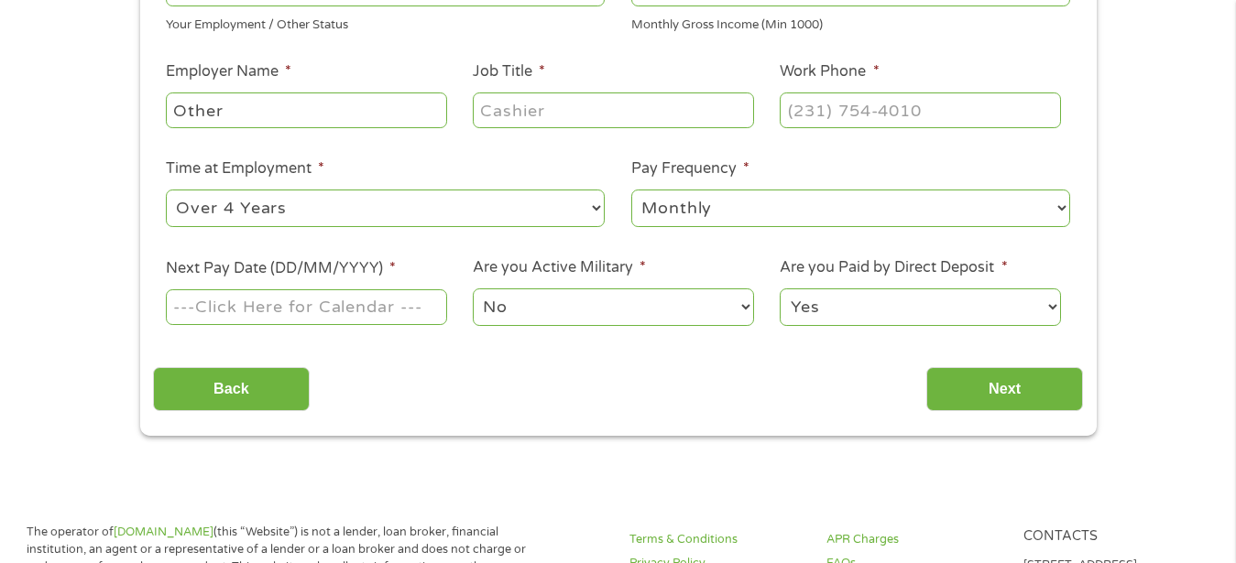
click at [166, 190] on select "--- Choose one --- 1 Year or less 1 - 2 Years 2 - 4 Years Over 4 Years" at bounding box center [385, 209] width 439 height 38
drag, startPoint x: 298, startPoint y: 203, endPoint x: 1058, endPoint y: 209, distance: 760.3
click at [631, 190] on select "--- Choose one --- Every 2 Weeks Every Week Monthly Semi-Monthly" at bounding box center [850, 209] width 439 height 38
click at [166, 190] on select "--- Choose one --- 1 Year or less 1 - 2 Years 2 - 4 Years Over 4 Years" at bounding box center [385, 209] width 439 height 38
type input "(___) ___-____"
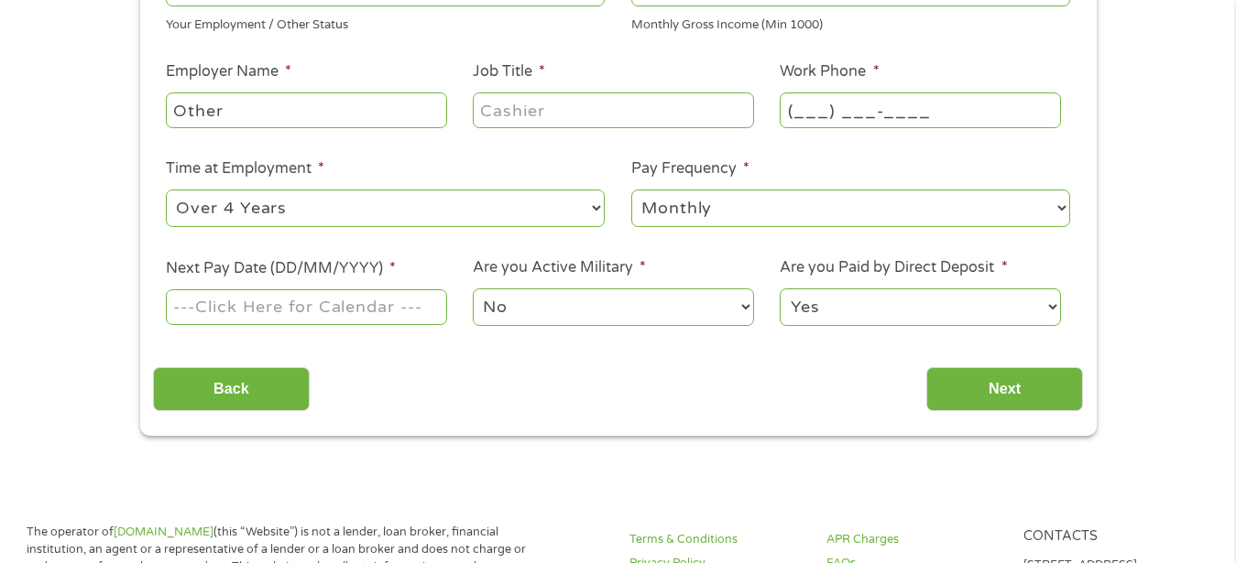
drag, startPoint x: 1058, startPoint y: 209, endPoint x: 941, endPoint y: 105, distance: 156.4
click at [941, 105] on input "(___) ___-____" at bounding box center [920, 110] width 280 height 35
click at [559, 114] on input "Job Title *" at bounding box center [613, 110] width 280 height 35
type input "(___) ___-____"
click at [987, 103] on input "(___) ___-____" at bounding box center [920, 110] width 280 height 35
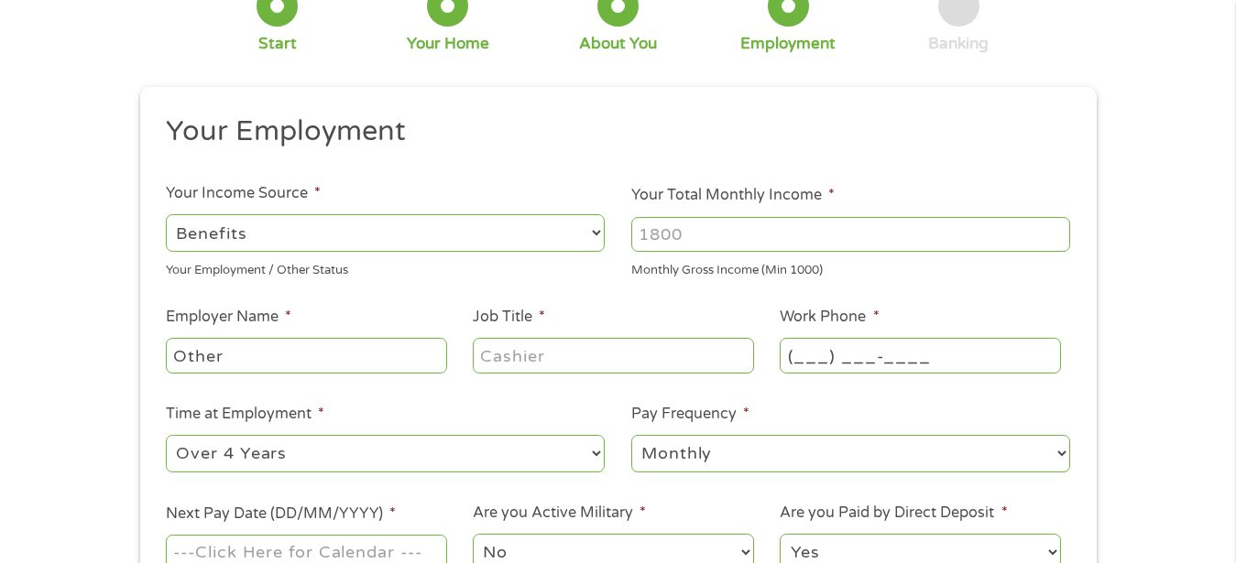
scroll to position [93, 0]
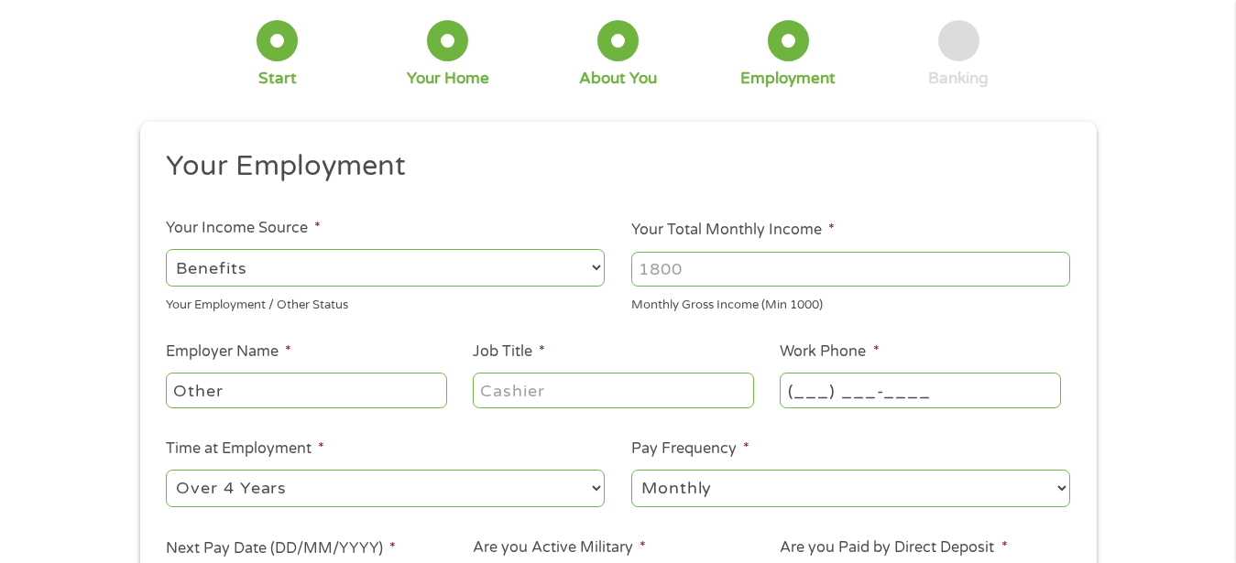
click at [1056, 268] on input "Your Total Monthly Income *" at bounding box center [850, 269] width 439 height 35
click at [712, 275] on input "Your Total Monthly Income *" at bounding box center [850, 269] width 439 height 35
click at [1055, 267] on input "Your Total Monthly Income *" at bounding box center [850, 269] width 439 height 35
type input "1"
click at [166, 249] on select "--- Choose one --- Employment [DEMOGRAPHIC_DATA] Benefits" at bounding box center [385, 268] width 439 height 38
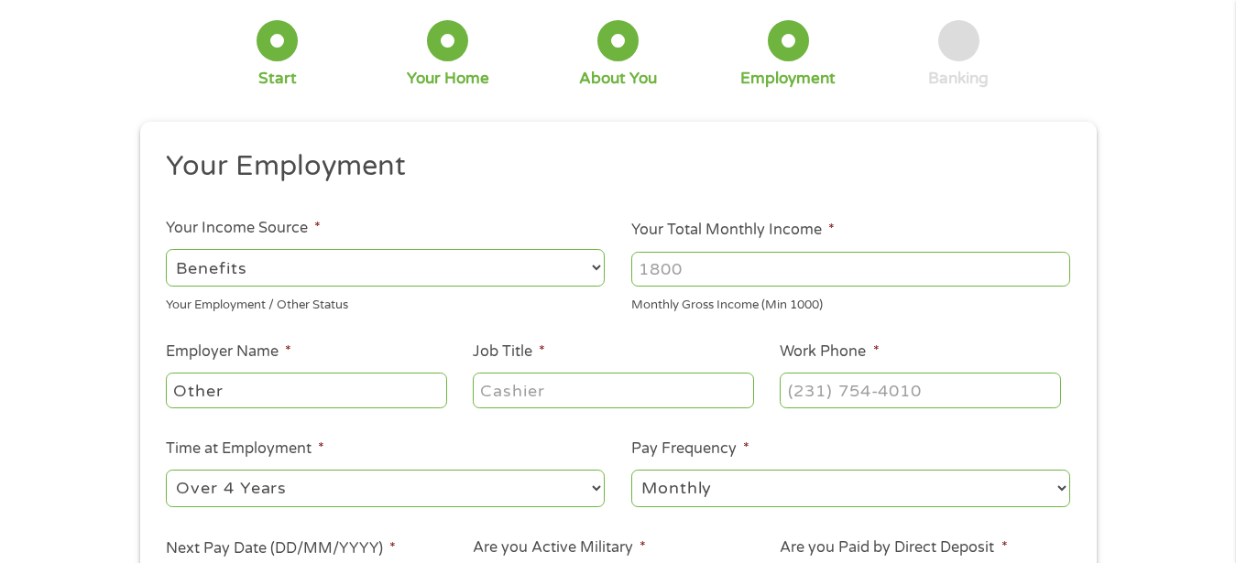
click at [289, 259] on select "--- Choose one --- Employment [DEMOGRAPHIC_DATA] Benefits" at bounding box center [385, 268] width 439 height 38
